Goal: Transaction & Acquisition: Book appointment/travel/reservation

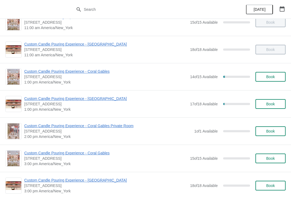
scroll to position [69, 0]
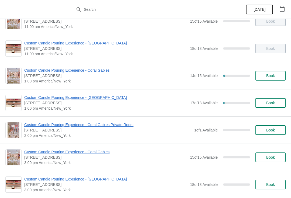
click at [27, 99] on span "Custom Candle Pouring Experience - [GEOGRAPHIC_DATA]" at bounding box center [105, 97] width 163 height 5
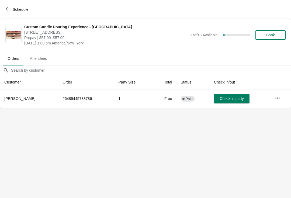
click at [229, 101] on span "Check in party" at bounding box center [232, 98] width 24 height 4
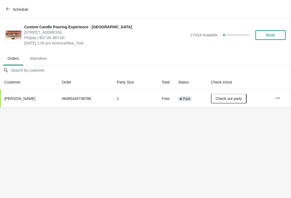
click at [269, 38] on button "Book" at bounding box center [270, 35] width 30 height 10
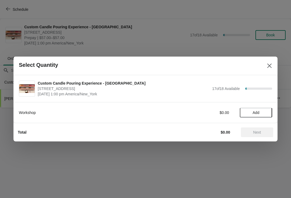
click at [246, 113] on span "Add" at bounding box center [256, 112] width 23 height 4
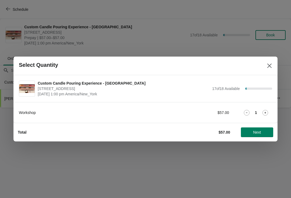
click at [249, 136] on button "Next" at bounding box center [257, 132] width 32 height 10
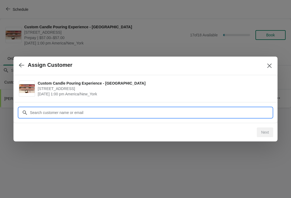
click at [39, 112] on input "Customer" at bounding box center [151, 113] width 242 height 10
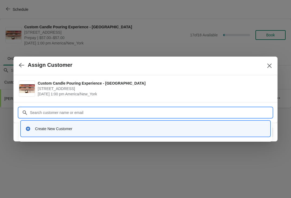
click at [25, 133] on div "Create New Customer" at bounding box center [145, 128] width 245 height 11
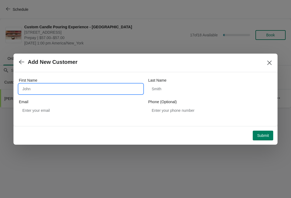
click at [27, 90] on input "First Name" at bounding box center [81, 89] width 124 height 10
type input "[PERSON_NAME]"
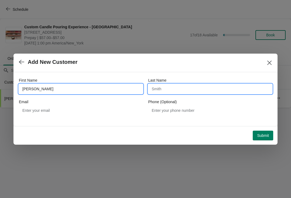
click at [157, 88] on input "Last Name" at bounding box center [210, 89] width 124 height 10
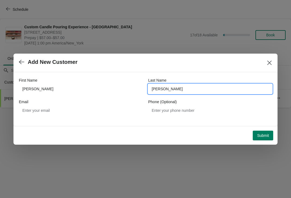
type input "[PERSON_NAME]"
click at [103, 76] on div "First Name [PERSON_NAME] Last Name [PERSON_NAME] Email Phone (Optional)" at bounding box center [145, 96] width 253 height 48
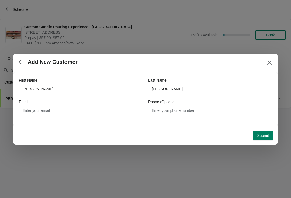
click at [258, 136] on span "Submit" at bounding box center [263, 135] width 12 height 4
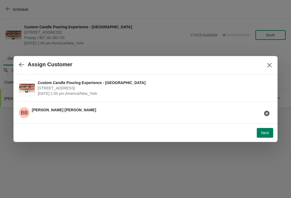
click at [256, 137] on div "Next" at bounding box center [145, 132] width 258 height 12
click at [261, 137] on button "Next" at bounding box center [265, 133] width 16 height 10
select select "Friend"
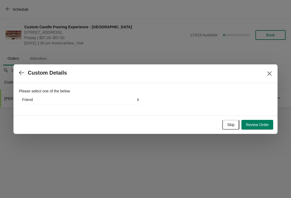
click at [261, 133] on div "Skip Review Order" at bounding box center [145, 124] width 264 height 19
click at [249, 123] on span "Review Order" at bounding box center [257, 125] width 23 height 4
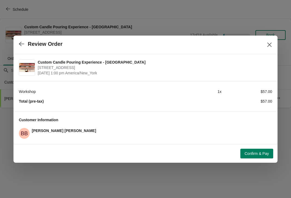
click at [253, 149] on button "Confirm & Pay" at bounding box center [256, 154] width 33 height 10
